Goal: Task Accomplishment & Management: Complete application form

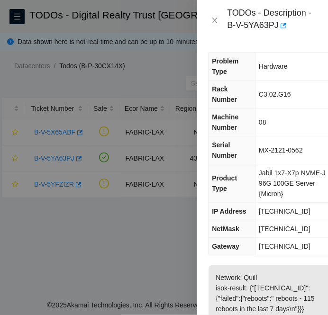
click at [266, 212] on span "[TECHNICAL_ID]" at bounding box center [284, 211] width 52 height 8
copy span "[TECHNICAL_ID]"
click at [290, 225] on span "[TECHNICAL_ID]" at bounding box center [284, 229] width 52 height 8
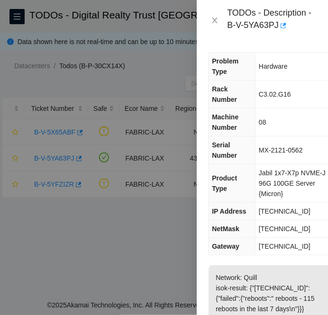
copy span "[TECHNICAL_ID]"
click at [270, 248] on span "[TECHNICAL_ID]" at bounding box center [284, 246] width 52 height 8
copy span "[TECHNICAL_ID]"
click at [279, 212] on span "[TECHNICAL_ID]" at bounding box center [284, 211] width 52 height 8
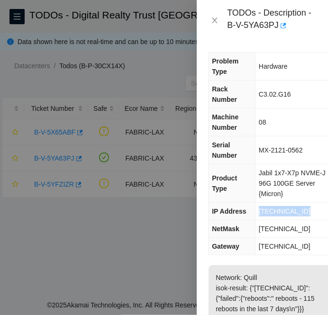
click at [279, 212] on span "[TECHNICAL_ID]" at bounding box center [284, 211] width 52 height 8
copy span "[TECHNICAL_ID]"
click at [279, 230] on span "[TECHNICAL_ID]" at bounding box center [284, 229] width 52 height 8
copy span "[TECHNICAL_ID]"
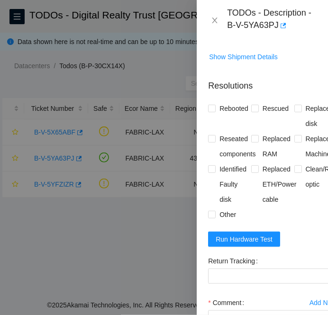
scroll to position [647, 0]
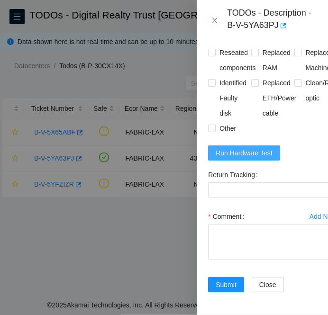
click at [257, 148] on span "Run Hardware Test" at bounding box center [243, 153] width 57 height 10
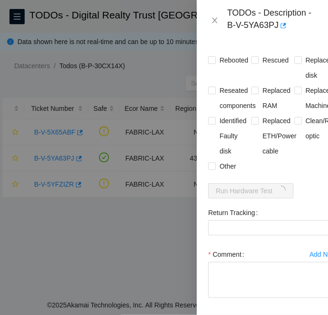
scroll to position [564, 0]
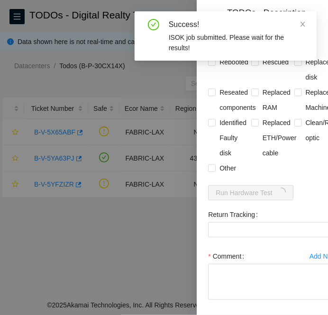
click at [207, 91] on div "Problem Type Hardware Rack Number C3.02.G16 Machine Number 08 Serial Number MX-…" at bounding box center [271, 178] width 151 height 274
click at [213, 65] on input "Rebooted" at bounding box center [211, 61] width 7 height 7
checkbox input "true"
click at [256, 66] on span at bounding box center [255, 62] width 8 height 8
click at [256, 65] on input "Rescued" at bounding box center [254, 61] width 7 height 7
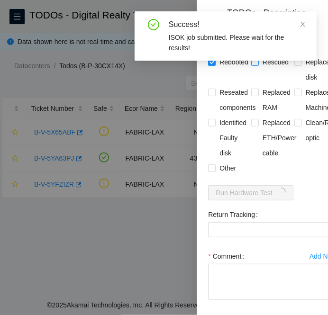
checkbox input "true"
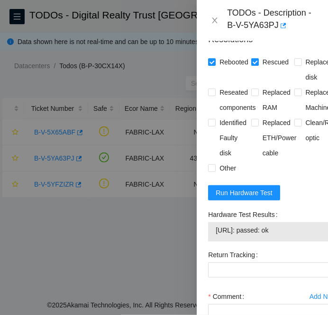
drag, startPoint x: 298, startPoint y: 258, endPoint x: 199, endPoint y: 261, distance: 98.5
click at [199, 261] on div "Problem Type Hardware Rack Number C3.02.G16 Machine Number 08 Serial Number MX-…" at bounding box center [271, 178] width 151 height 274
copy tbody "[URL]: passed: ok"
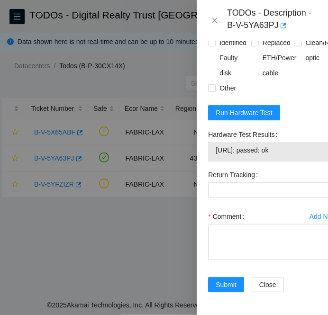
scroll to position [687, 0]
click at [222, 224] on textarea "Comment" at bounding box center [272, 242] width 129 height 36
paste textarea "B-V-5YA63PJ FABRIC-LAX Medium 0 0% C3.02.G16 08 [TECHNICAL_ID] MX-2121-0562 -Co…"
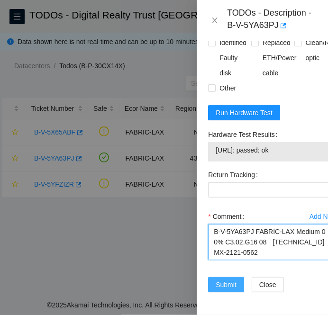
type textarea "B-V-5YA63PJ FABRIC-LAX Medium 0 0% C3.02.G16 08 [TECHNICAL_ID] MX-2121-0562 -Co…"
click at [214, 277] on button "Submit" at bounding box center [226, 284] width 36 height 15
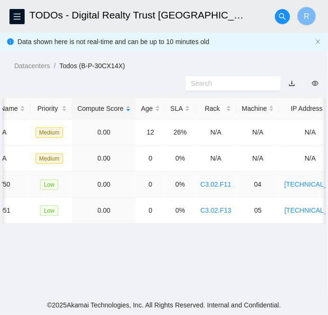
scroll to position [0, 0]
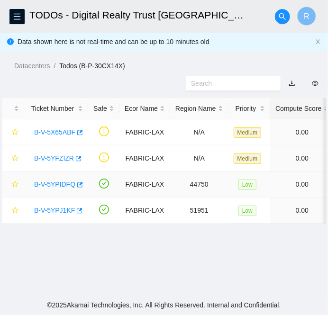
click at [67, 184] on link "B-V-5YPIDFQ" at bounding box center [54, 184] width 41 height 8
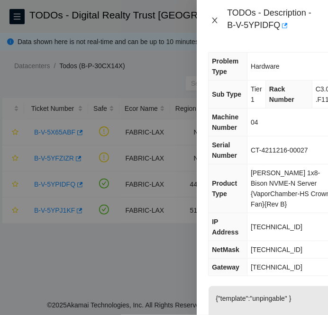
click at [215, 21] on icon "close" at bounding box center [214, 21] width 5 height 6
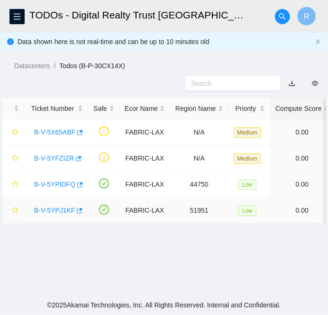
click at [52, 206] on link "B-V-5YPJ1KF" at bounding box center [54, 210] width 41 height 8
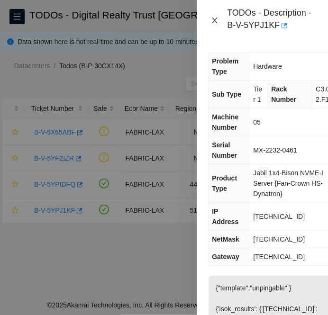
click at [219, 18] on button "Close" at bounding box center [214, 20] width 13 height 9
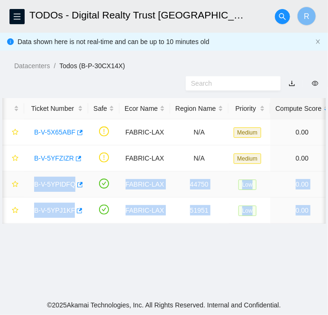
drag, startPoint x: 200, startPoint y: 211, endPoint x: 31, endPoint y: 188, distance: 170.0
copy tbody "B-V-5YPIDFQ FABRIC-LAX 44750 Low 0.00 0 0% C3.02.F11 04 [TECHNICAL_ID] CT-42112…"
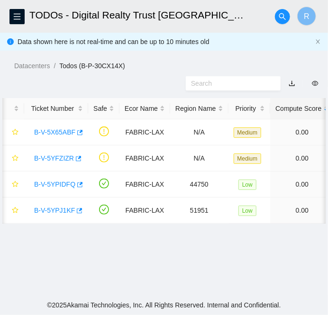
click at [115, 257] on main "TODOs - Digital Realty Trust [GEOGRAPHIC_DATA], LAX12 [GEOGRAPHIC_DATA], [GEOGR…" at bounding box center [164, 147] width 328 height 295
drag, startPoint x: 49, startPoint y: 183, endPoint x: 144, endPoint y: 178, distance: 95.3
click at [49, 183] on link "B-V-5YPIDFQ" at bounding box center [54, 184] width 41 height 8
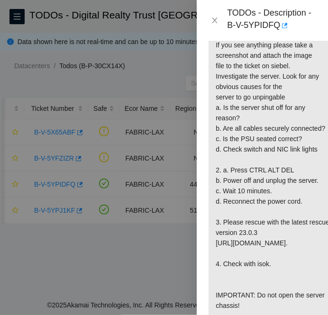
scroll to position [404, 0]
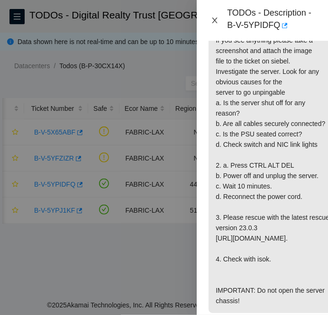
click at [214, 22] on icon "close" at bounding box center [215, 21] width 8 height 8
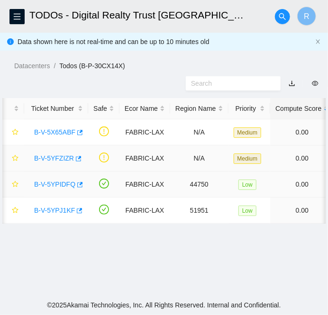
scroll to position [294, 0]
click at [56, 207] on link "B-V-5YPJ1KF" at bounding box center [54, 210] width 41 height 8
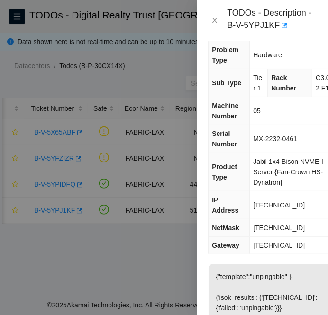
scroll to position [0, 0]
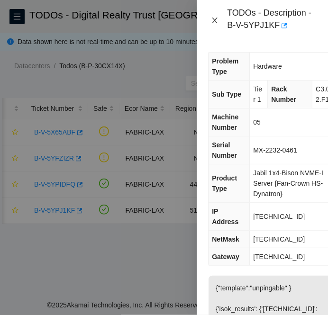
click at [213, 18] on icon "close" at bounding box center [214, 21] width 5 height 6
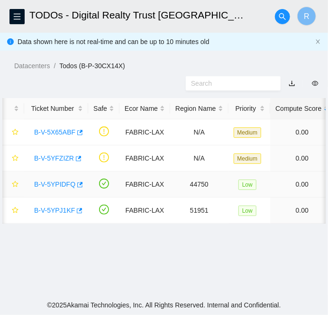
click at [58, 181] on link "B-V-5YPIDFQ" at bounding box center [54, 184] width 41 height 8
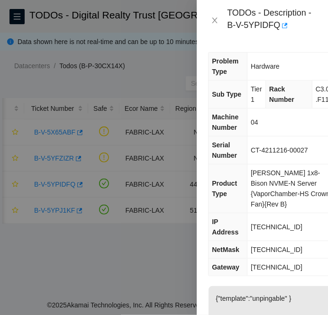
click at [260, 223] on span "[TECHNICAL_ID]" at bounding box center [276, 227] width 52 height 8
copy span "[TECHNICAL_ID]"
click at [268, 249] on span "[TECHNICAL_ID]" at bounding box center [276, 250] width 52 height 8
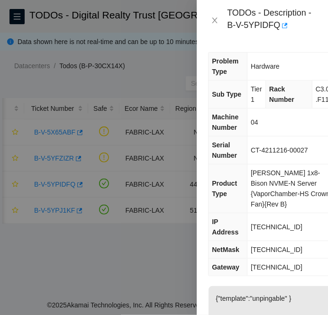
copy span "[TECHNICAL_ID]"
click at [213, 22] on icon "close" at bounding box center [215, 21] width 8 height 8
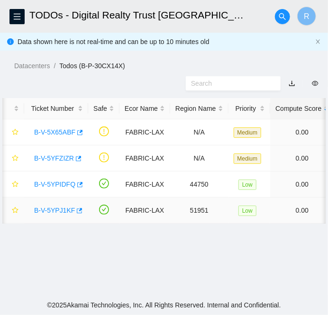
click at [54, 211] on link "B-V-5YPJ1KF" at bounding box center [54, 210] width 41 height 8
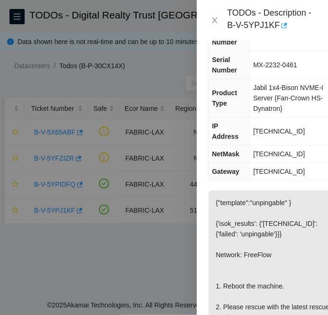
scroll to position [87, 0]
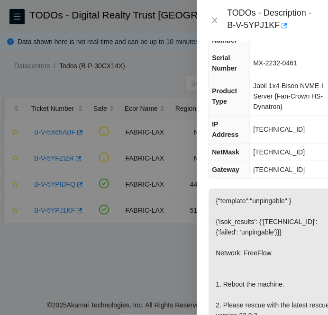
click at [271, 133] on span "[TECHNICAL_ID]" at bounding box center [279, 129] width 52 height 8
copy span "[TECHNICAL_ID]"
click at [276, 153] on span "[TECHNICAL_ID]" at bounding box center [279, 152] width 52 height 8
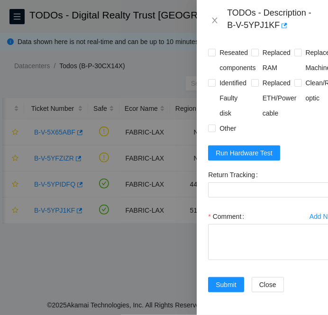
scroll to position [594, 0]
click at [249, 148] on span "Run Hardware Test" at bounding box center [243, 153] width 57 height 10
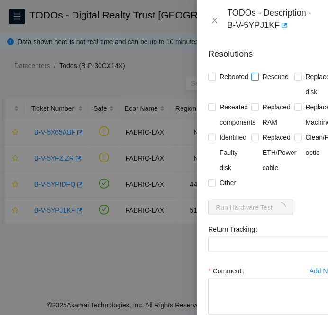
scroll to position [507, 0]
click at [211, 80] on input "Rebooted" at bounding box center [211, 76] width 7 height 7
checkbox input "true"
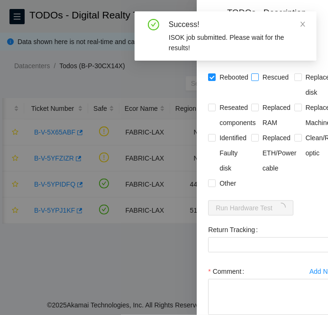
click at [258, 85] on span "Rescued" at bounding box center [275, 77] width 34 height 15
click at [256, 80] on input "Rescued" at bounding box center [254, 76] width 7 height 7
checkbox input "true"
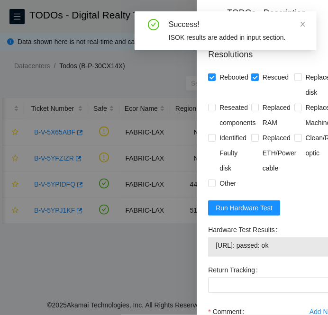
drag, startPoint x: 285, startPoint y: 276, endPoint x: 211, endPoint y: 279, distance: 73.9
click at [211, 257] on div "[URL]: passed: ok" at bounding box center [272, 246] width 129 height 19
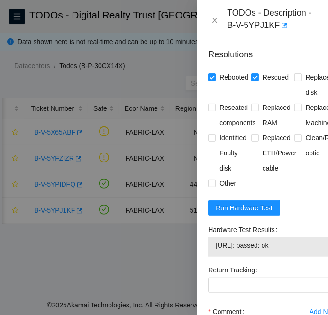
scroll to position [646, 0]
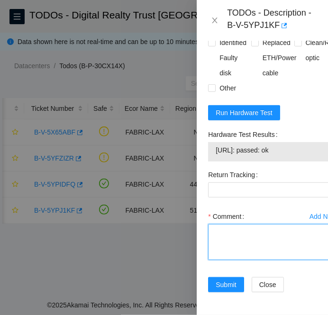
click at [237, 224] on textarea "Comment" at bounding box center [272, 242] width 129 height 36
paste textarea "B-V-5YPJ1KF FABRIC-LAX Low 0 0% C3.02.F13 05 [TECHNICAL_ID] MX-2232-0461 -Conta…"
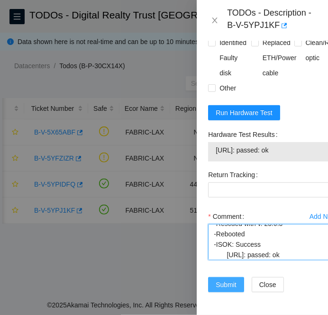
type textarea "B-V-5YPJ1KF FABRIC-LAX Low 0 0% C3.02.F13 05 [TECHNICAL_ID] MX-2232-0461 -Conta…"
click at [224, 279] on span "Submit" at bounding box center [225, 284] width 21 height 10
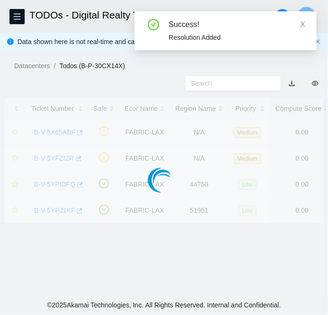
scroll to position [284, 0]
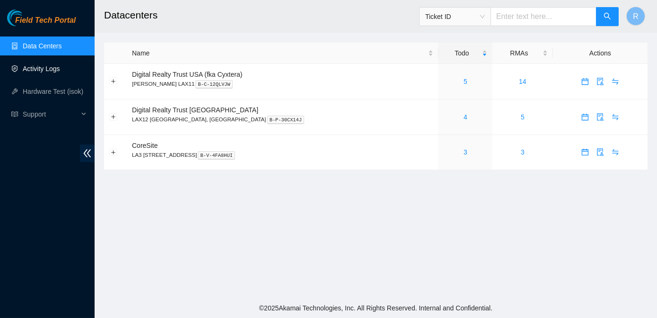
click at [50, 70] on link "Activity Logs" at bounding box center [41, 69] width 37 height 8
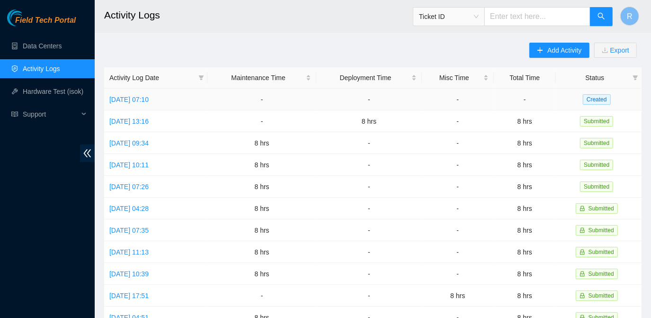
click at [127, 105] on td "Mon, 13 Oct 2025 07:10" at bounding box center [155, 100] width 103 height 22
click at [138, 100] on link "Mon, 13 Oct 2025 07:10" at bounding box center [128, 100] width 39 height 8
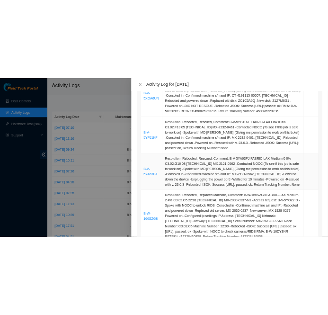
scroll to position [602, 0]
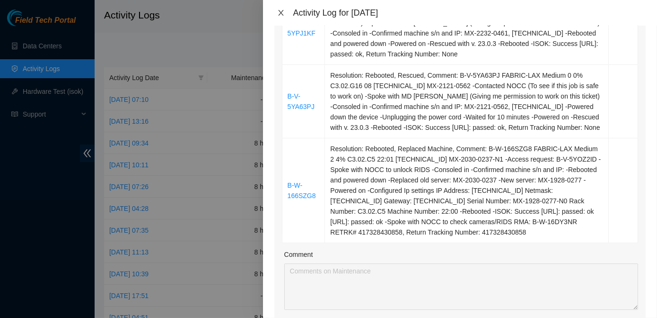
click at [280, 11] on icon "close" at bounding box center [280, 13] width 5 height 6
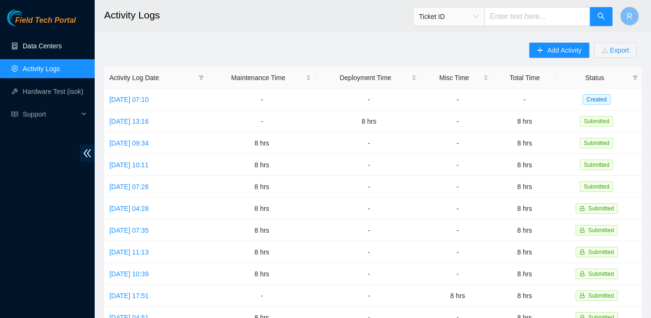
click at [50, 49] on link "Data Centers" at bounding box center [42, 46] width 39 height 8
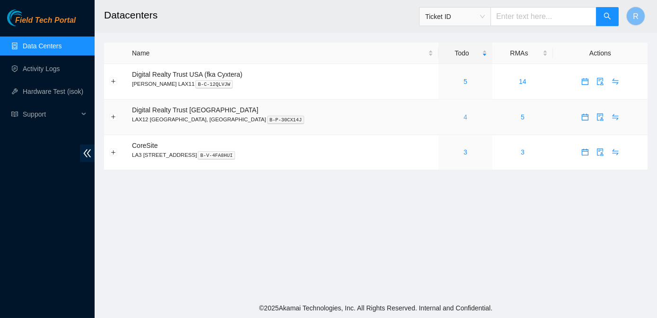
click at [328, 119] on link "4" at bounding box center [466, 117] width 4 height 8
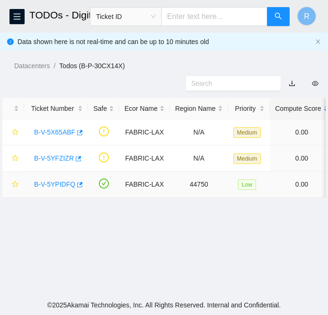
click at [55, 181] on link "B-V-5YPIDFQ" at bounding box center [54, 184] width 41 height 8
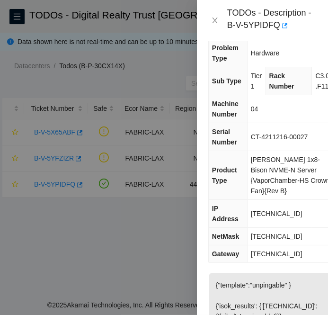
scroll to position [13, 0]
